Goal: Go to known website: Access a specific website the user already knows

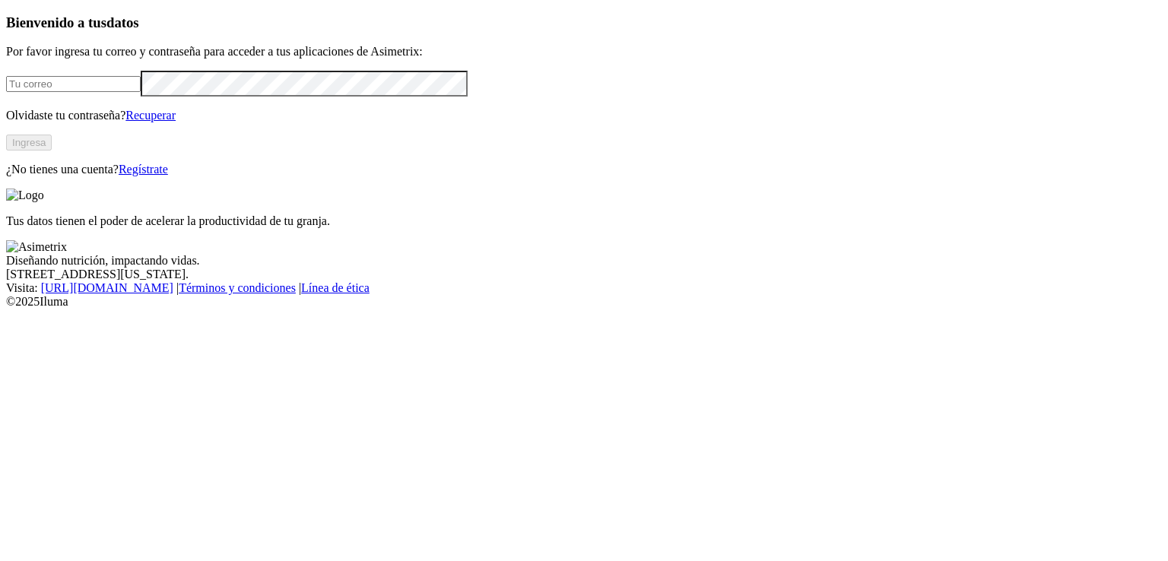
type input "[PERSON_NAME][EMAIL_ADDRESS][DOMAIN_NAME]"
click at [52, 151] on button "Ingresa" at bounding box center [29, 143] width 46 height 16
